Goal: Navigation & Orientation: Understand site structure

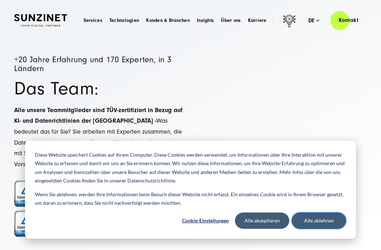
click at [315, 216] on button "Alle ablehnen" at bounding box center [319, 220] width 54 height 16
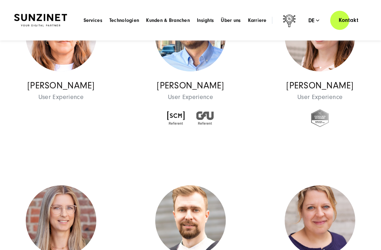
scroll to position [4989, 0]
click at [315, 90] on p "Kerstin Emons" at bounding box center [320, 86] width 71 height 10
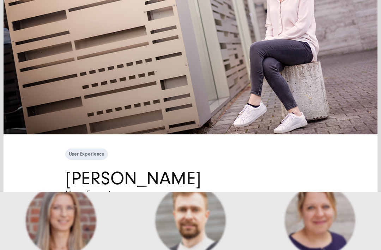
scroll to position [59, 0]
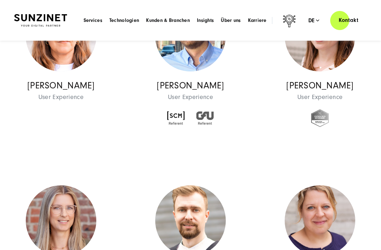
click at [319, 90] on p "Kerstin Emons" at bounding box center [320, 86] width 71 height 10
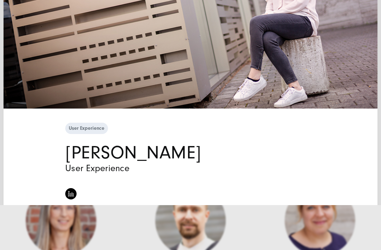
scroll to position [55, 0]
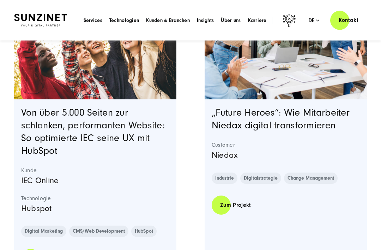
scroll to position [283, 0]
click at [237, 201] on link "Zum Projekt" at bounding box center [236, 205] width 48 height 20
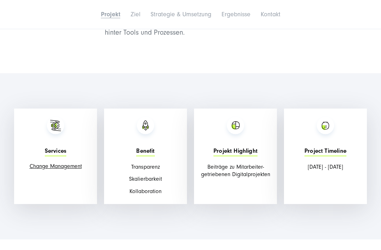
scroll to position [827, 0]
click at [60, 163] on link "Change Management" at bounding box center [56, 166] width 52 height 6
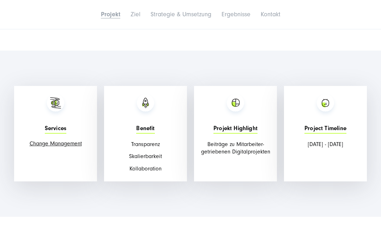
scroll to position [850, 0]
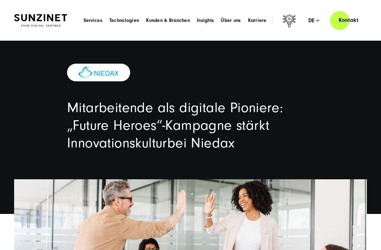
scroll to position [850, 0]
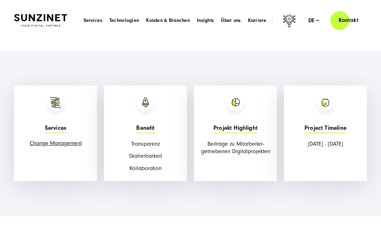
click at [242, 125] on h5 "Projekt Highlight" at bounding box center [236, 129] width 44 height 8
click at [243, 125] on h5 "Projekt Highlight" at bounding box center [236, 129] width 44 height 8
click at [242, 140] on span "Beiträge zu Mitarbeiter-getriebenen Digitalprojekten" at bounding box center [235, 147] width 69 height 14
click at [244, 125] on h5 "Projekt Highlight" at bounding box center [236, 129] width 44 height 8
click at [243, 140] on span "Beiträge zu Mitarbeiter-getriebenen Digitalprojekten" at bounding box center [235, 147] width 69 height 14
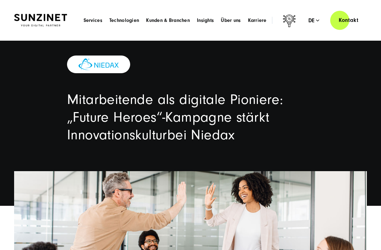
scroll to position [0, 0]
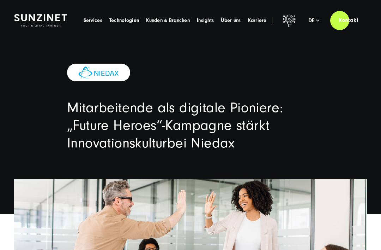
click at [174, 18] on span "Kunden & Branchen" at bounding box center [168, 20] width 44 height 7
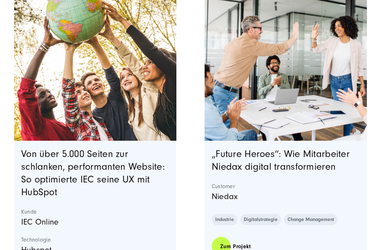
scroll to position [242, 0]
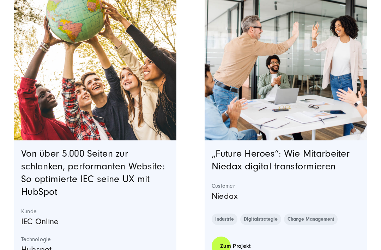
click at [302, 150] on link "„Future Heroes“: Wie Mitarbeiter Niedax digital transformieren" at bounding box center [281, 160] width 138 height 24
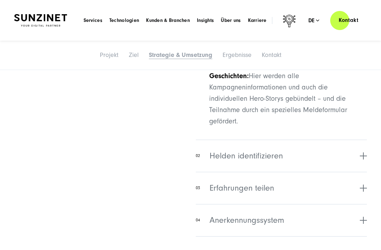
scroll to position [1799, 0]
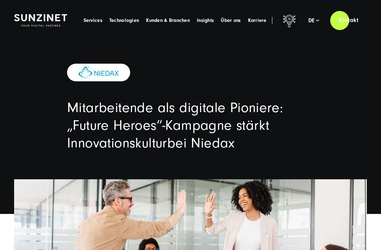
click at [252, 21] on span "Karriere" at bounding box center [257, 20] width 19 height 7
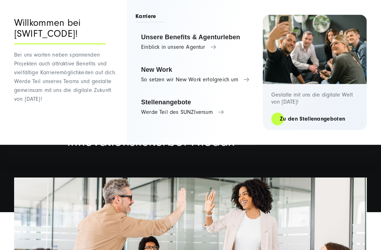
scroll to position [2, 0]
click at [211, 44] on link "Unsere Benefits & Agenturleben Einblick in unsere Agentur" at bounding box center [196, 42] width 120 height 27
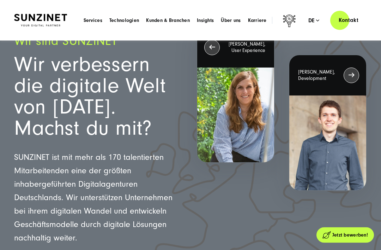
scroll to position [47, 0]
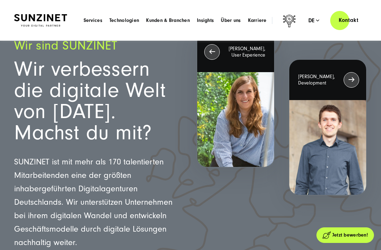
click at [349, 78] on div "[PERSON_NAME], Development" at bounding box center [327, 80] width 77 height 40
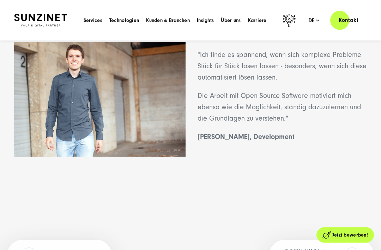
scroll to position [0, 0]
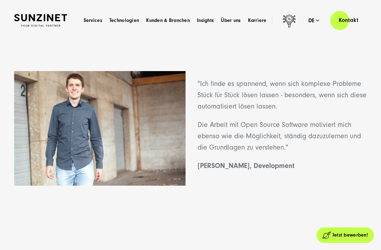
click at [209, 21] on span "Insights" at bounding box center [205, 20] width 17 height 7
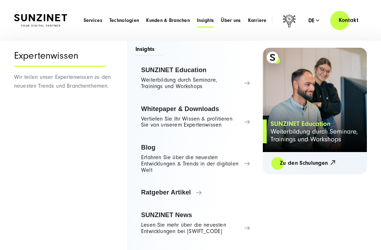
scroll to position [7, 0]
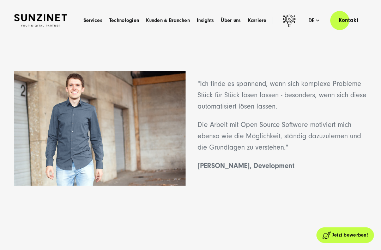
click at [233, 19] on span "Über uns" at bounding box center [231, 20] width 20 height 7
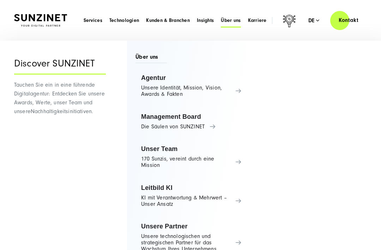
click at [239, 161] on link "Unser Team 170 Sunzis, vereint durch eine Mission" at bounding box center [192, 156] width 112 height 33
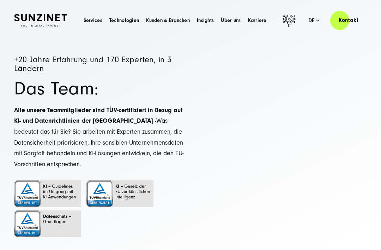
click at [235, 23] on span "Über uns" at bounding box center [231, 20] width 20 height 7
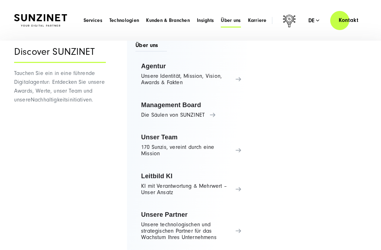
scroll to position [12, 0]
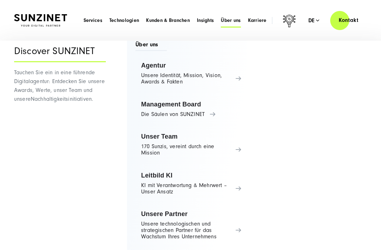
click at [240, 80] on link "Agentur Unsere Identität, Mission, Vision, Awards & Fakten" at bounding box center [192, 73] width 112 height 33
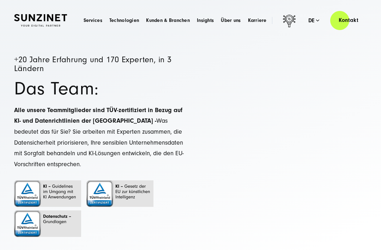
click at [230, 20] on span "Über uns" at bounding box center [231, 20] width 20 height 7
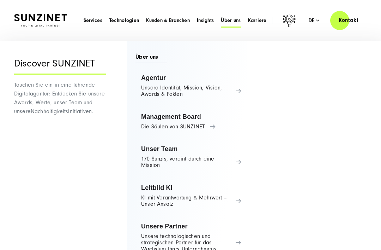
click at [210, 124] on link "Management Board Die Säulen von SUNZINET" at bounding box center [192, 121] width 112 height 27
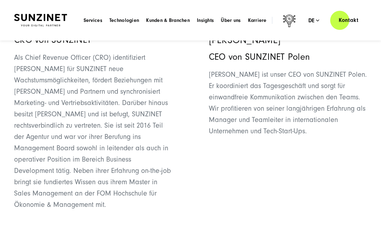
scroll to position [851, 0]
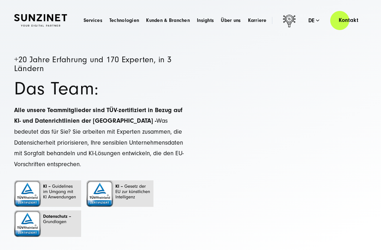
click at [235, 20] on span "Über uns" at bounding box center [231, 20] width 20 height 7
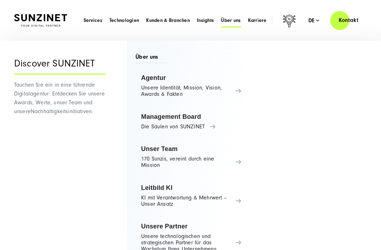
click at [239, 200] on link "Leitbild KI KI mit Verantwortung & Mehrwert – Unser Ansatz" at bounding box center [192, 195] width 112 height 33
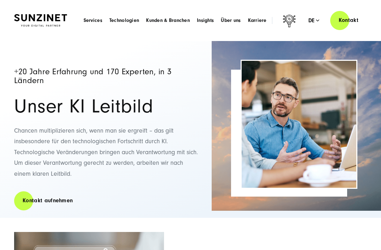
click at [232, 23] on span "Über uns" at bounding box center [231, 20] width 20 height 7
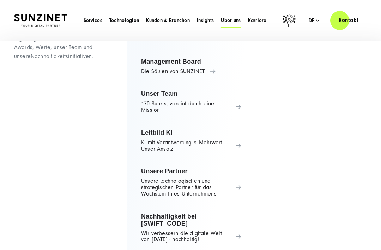
scroll to position [55, 0]
click at [239, 180] on link "Unsere Partner Unsere technologischen und strategischen Partner für das Wachstu…" at bounding box center [192, 181] width 112 height 39
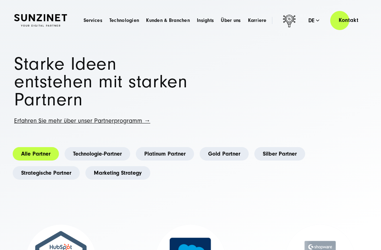
click at [210, 21] on span "Insights" at bounding box center [205, 20] width 17 height 7
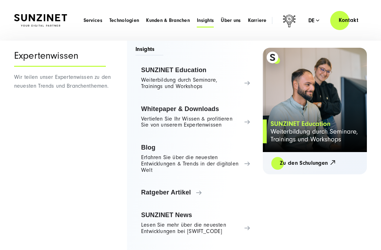
scroll to position [7, 0]
click at [249, 160] on link "Blog Erfahren Sie über die neuesten Entwicklungen & Trends in der digitalen Welt" at bounding box center [196, 158] width 120 height 39
